Goal: Task Accomplishment & Management: Manage account settings

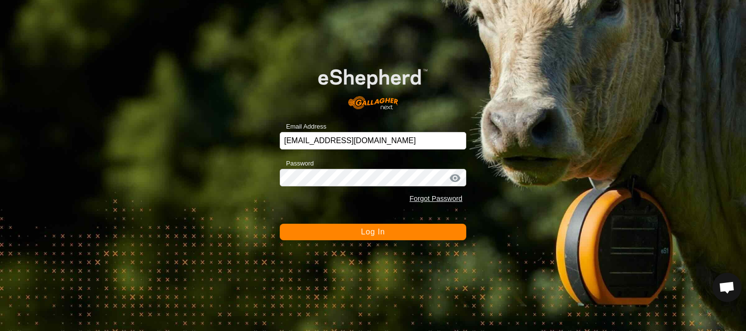
click at [310, 234] on button "Log In" at bounding box center [373, 232] width 187 height 17
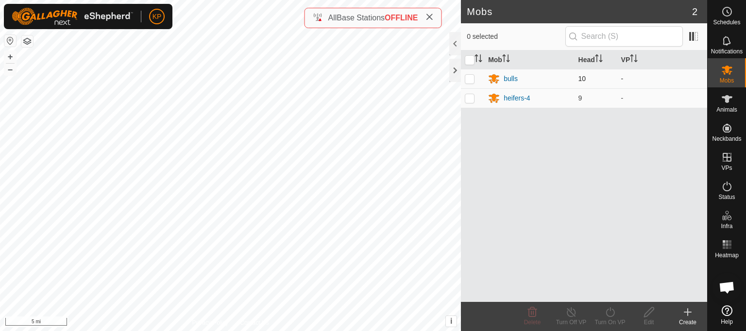
click at [469, 81] on p-checkbox at bounding box center [470, 79] width 10 height 8
checkbox input "true"
click at [506, 80] on div "bulls" at bounding box center [511, 79] width 14 height 10
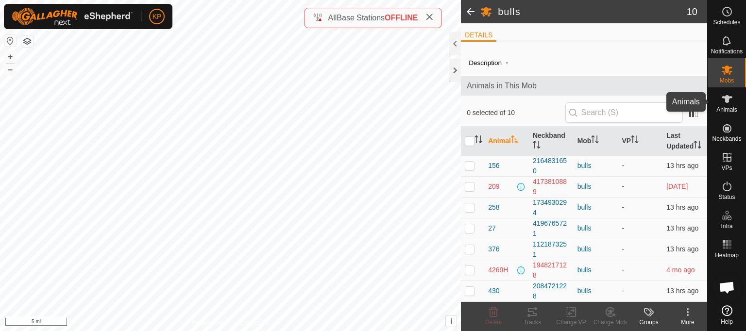
click at [724, 107] on span "Animals" at bounding box center [726, 110] width 21 height 6
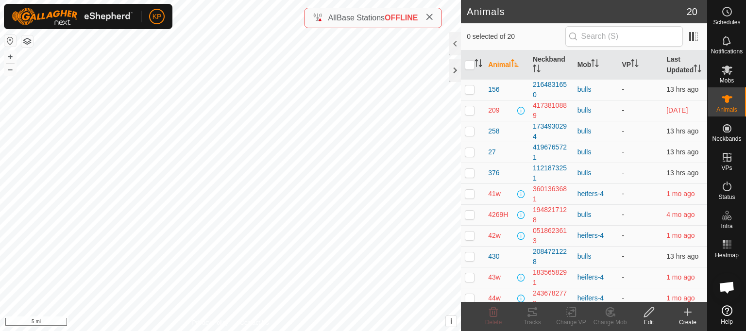
click at [470, 114] on p-checkbox at bounding box center [470, 110] width 10 height 8
checkbox input "true"
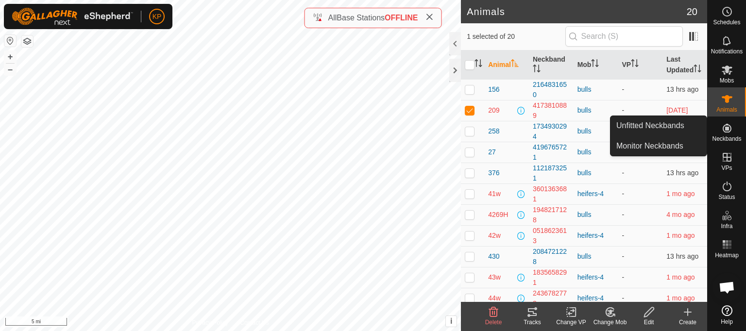
click at [723, 139] on span "Neckbands" at bounding box center [726, 139] width 29 height 6
click at [666, 153] on link "Monitor Neckbands" at bounding box center [659, 145] width 96 height 19
